Goal: Information Seeking & Learning: Compare options

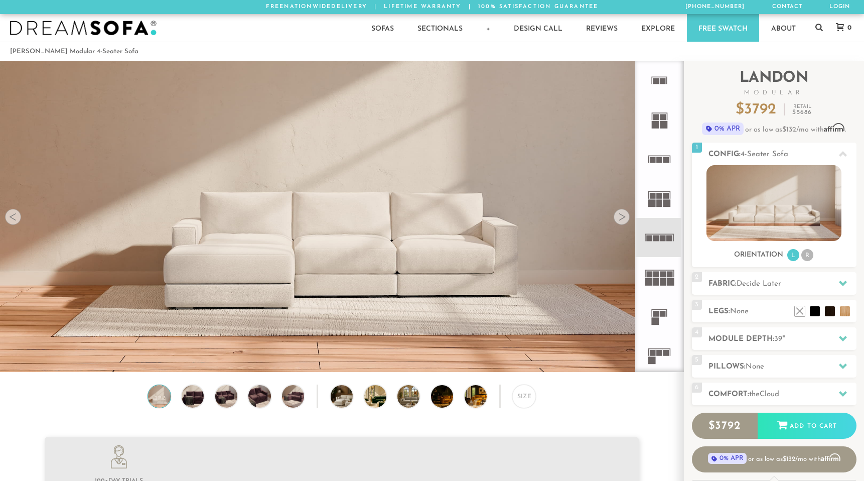
scroll to position [11446, 864]
click at [328, 31] on div "Sofas Sofas Sofa Sleepers Modular Sofas Sectionals Sectionals Sectional Sleeper…" at bounding box center [432, 28] width 864 height 28
click at [649, 121] on icon at bounding box center [659, 119] width 39 height 39
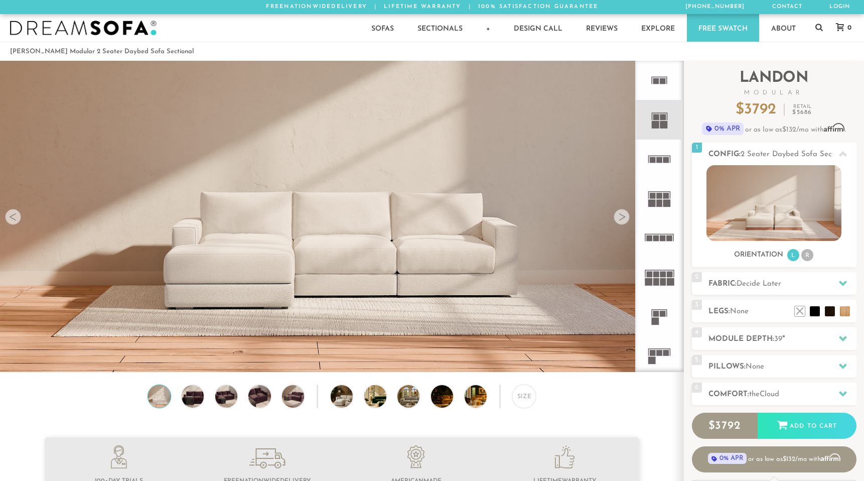
click at [665, 78] on icon at bounding box center [659, 80] width 39 height 39
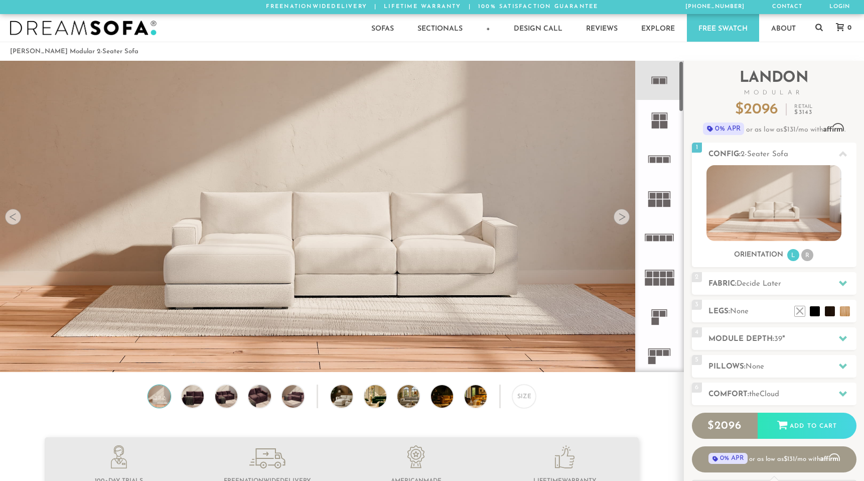
click at [664, 132] on icon at bounding box center [659, 119] width 39 height 39
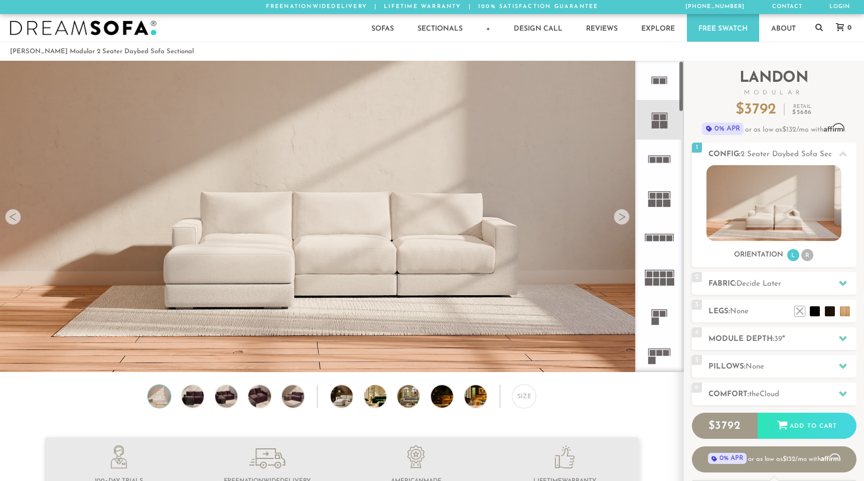
click at [662, 162] on rect at bounding box center [660, 160] width 6 height 6
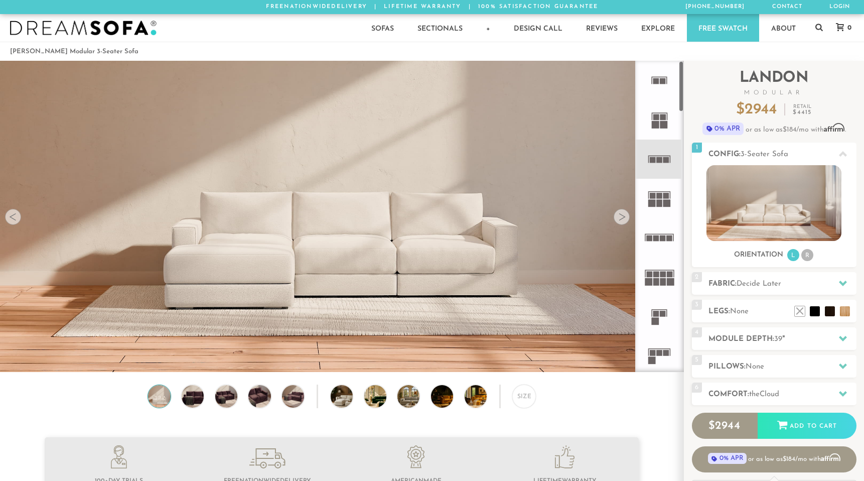
click at [666, 195] on rect at bounding box center [666, 196] width 6 height 6
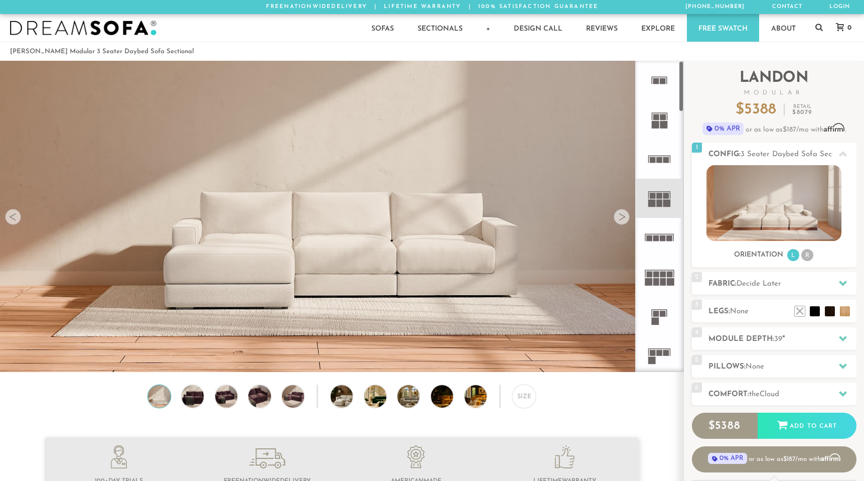
click at [655, 244] on icon at bounding box center [659, 237] width 39 height 39
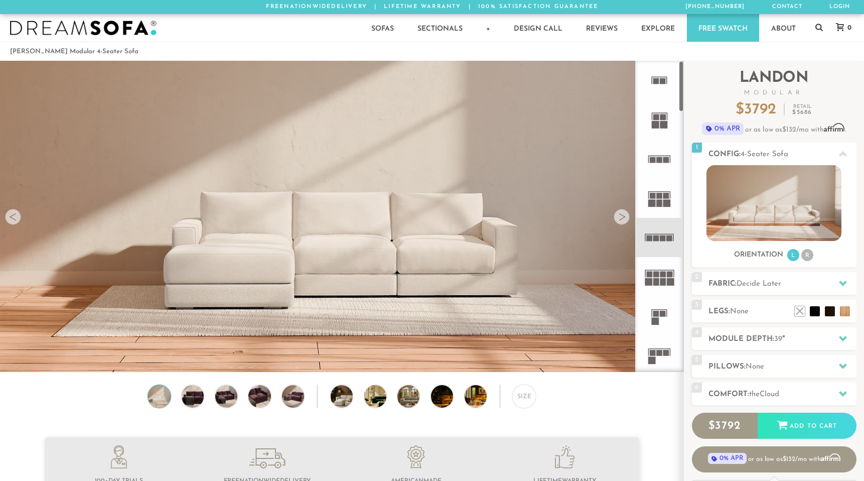
click at [657, 283] on rect at bounding box center [656, 282] width 6 height 8
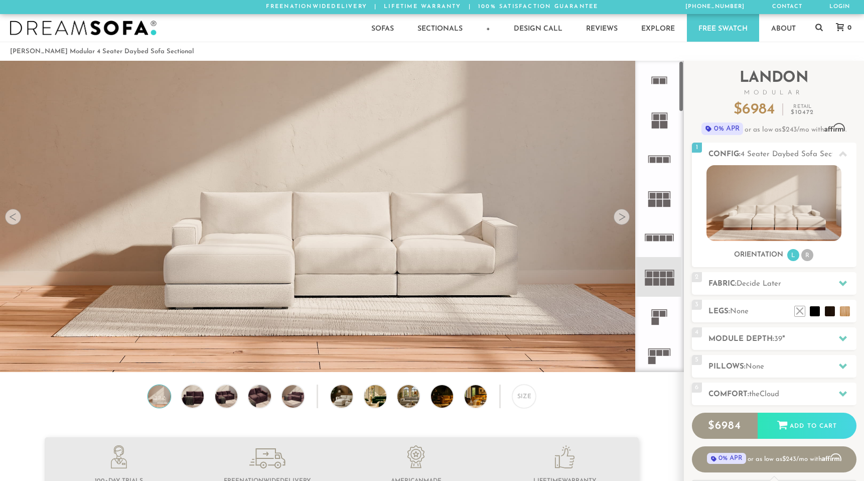
click at [657, 307] on icon at bounding box center [659, 316] width 39 height 39
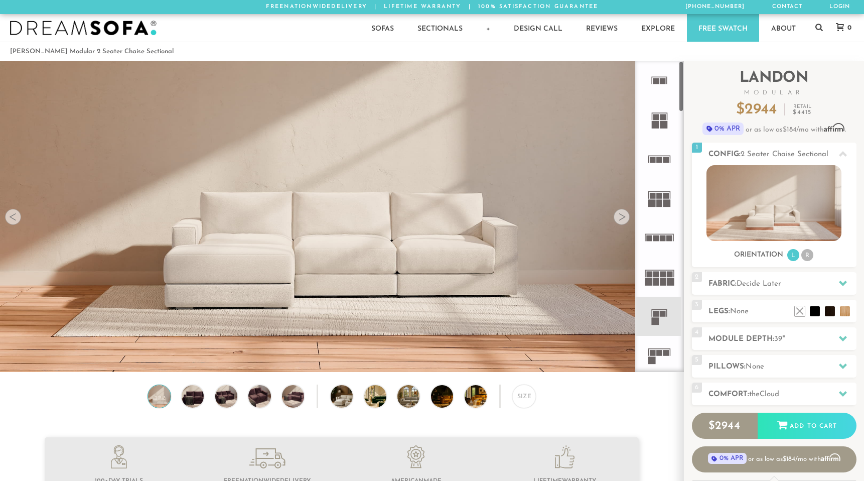
click at [663, 119] on rect at bounding box center [663, 117] width 6 height 6
click at [660, 77] on rect at bounding box center [660, 77] width 16 height 1
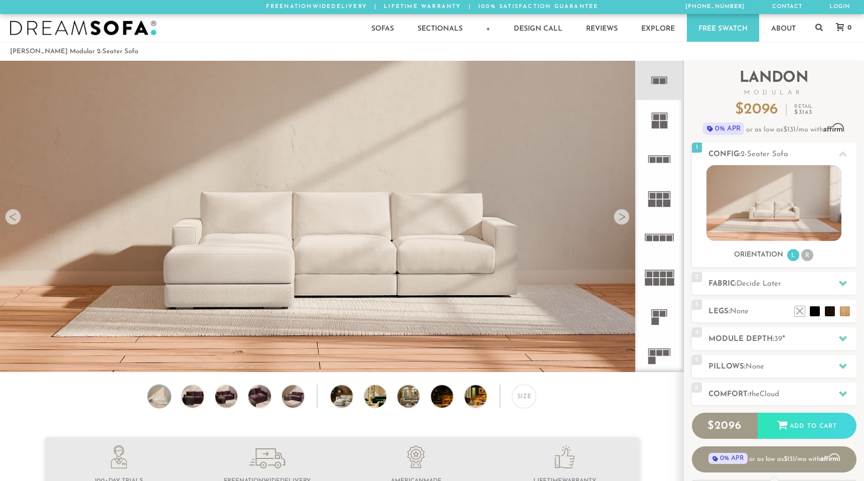
click at [245, 30] on div "Sofas Sofas Sofa Sleepers Modular Sofas Sectionals Sectionals Sectional Sleeper…" at bounding box center [432, 28] width 864 height 28
click at [664, 241] on icon at bounding box center [659, 237] width 39 height 39
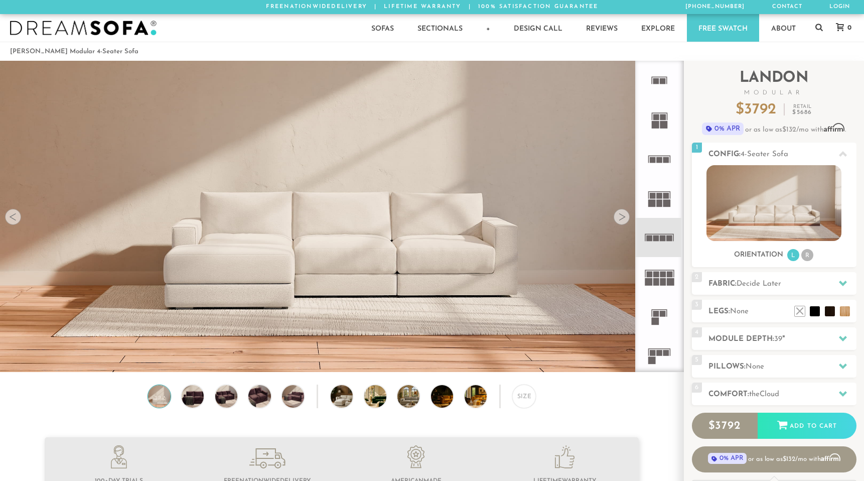
click at [659, 282] on rect at bounding box center [656, 282] width 6 height 8
